Goal: Task Accomplishment & Management: Manage account settings

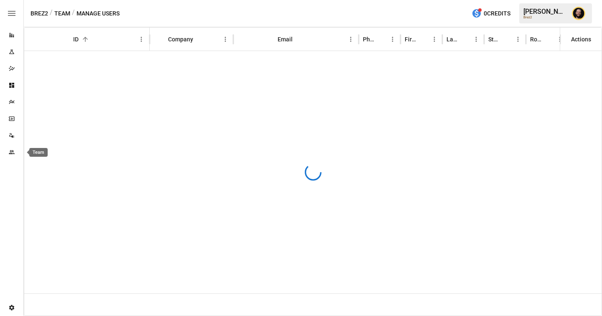
click at [10, 150] on icon "Team" at bounding box center [11, 152] width 5 height 4
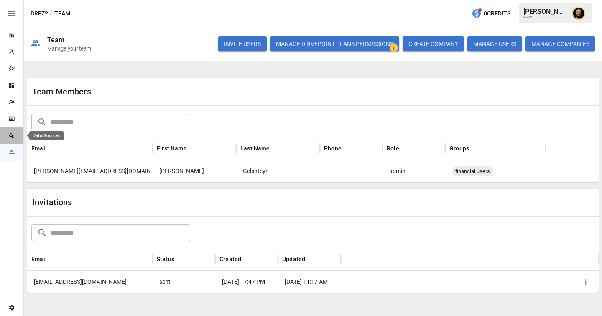
click at [15, 132] on div "Data Sources" at bounding box center [11, 135] width 23 height 7
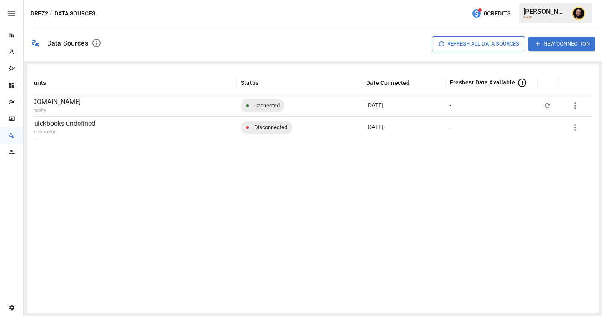
scroll to position [0, 48]
click at [579, 125] on icon "button" at bounding box center [575, 127] width 10 height 10
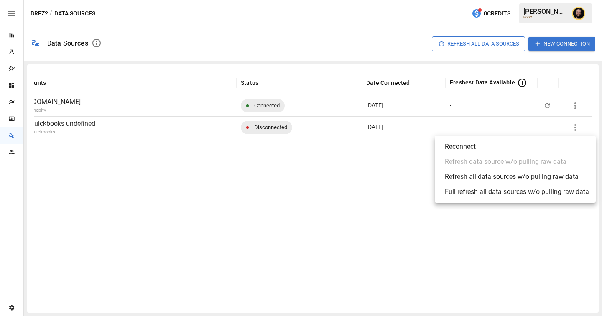
click at [363, 173] on div at bounding box center [301, 158] width 602 height 316
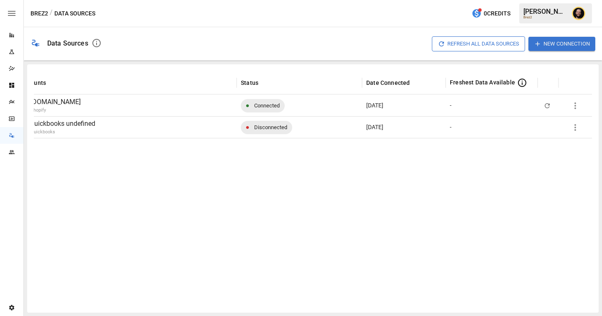
scroll to position [0, 0]
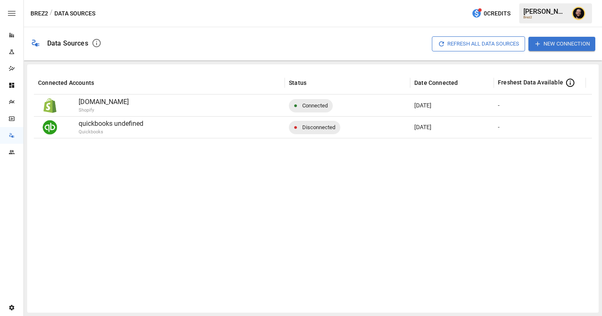
click at [301, 128] on span "Disconnected" at bounding box center [318, 127] width 43 height 21
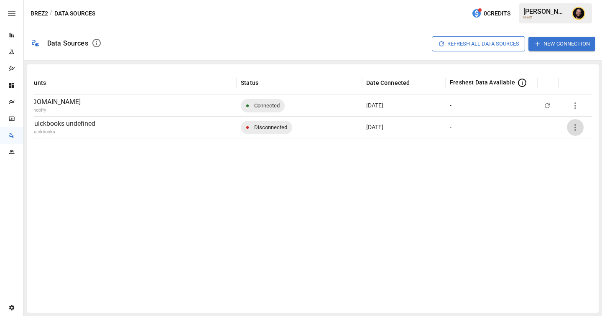
click at [573, 125] on icon "button" at bounding box center [575, 127] width 10 height 10
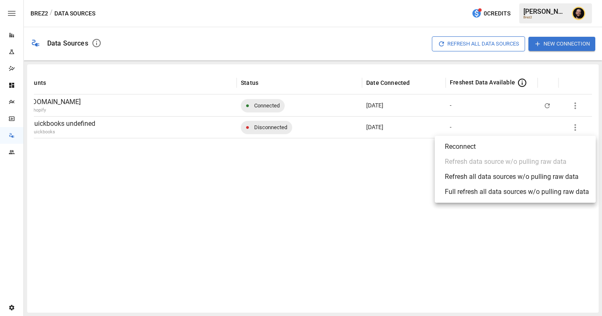
click at [265, 196] on div at bounding box center [301, 158] width 602 height 316
